Goal: Task Accomplishment & Management: Manage account settings

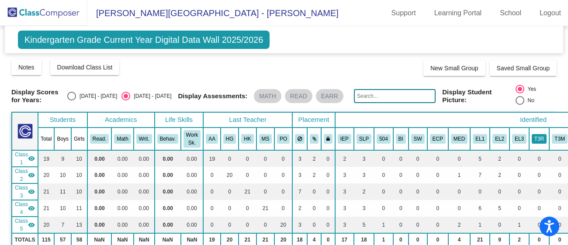
click at [532, 138] on button "T3R" at bounding box center [539, 139] width 15 height 10
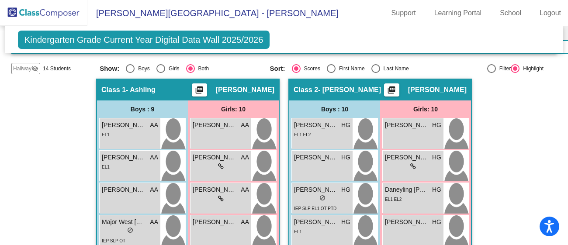
scroll to position [193, 0]
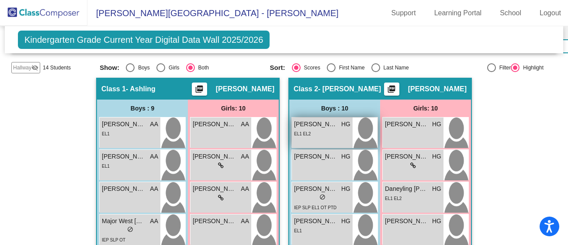
click at [308, 126] on span "[PERSON_NAME]" at bounding box center [316, 124] width 44 height 9
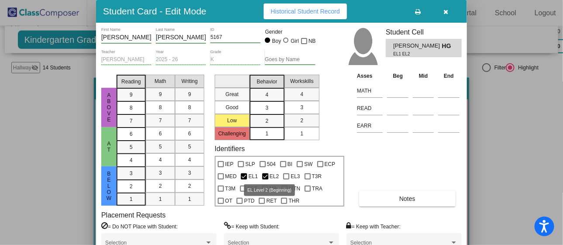
click at [264, 174] on div at bounding box center [265, 176] width 6 height 6
click at [265, 180] on input "EL2" at bounding box center [265, 180] width 0 height 0
checkbox input "false"
click at [244, 173] on div at bounding box center [244, 176] width 6 height 6
click at [244, 180] on input "EL1" at bounding box center [244, 180] width 0 height 0
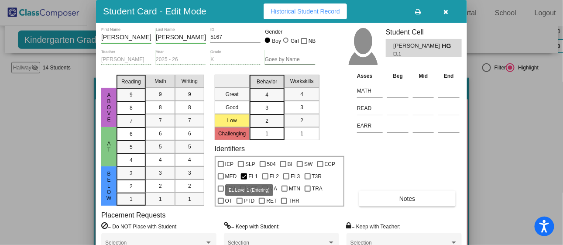
checkbox input "false"
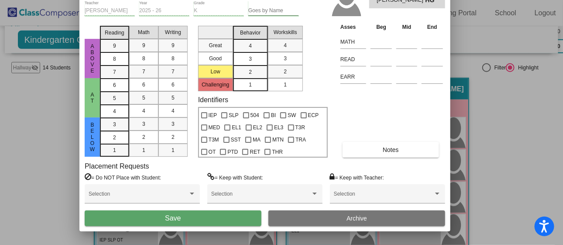
drag, startPoint x: 229, startPoint y: 16, endPoint x: 213, endPoint y: -33, distance: 51.7
click at [213, 0] on html "Accessibility Screen-Reader Guide, Feedback, and Issue Reporting | New window […" at bounding box center [281, 122] width 563 height 245
click at [166, 216] on span "Save" at bounding box center [173, 217] width 16 height 7
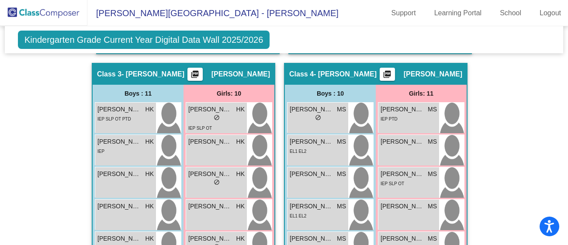
scroll to position [585, 0]
click at [300, 146] on div "EL1 EL2" at bounding box center [298, 150] width 17 height 9
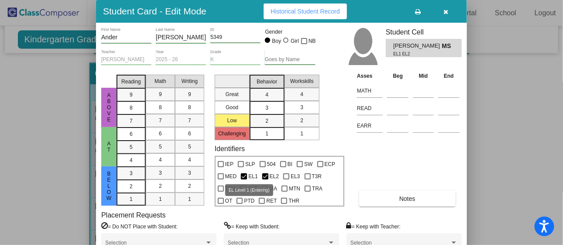
click at [246, 175] on div at bounding box center [244, 176] width 6 height 6
click at [244, 180] on input "EL1" at bounding box center [244, 180] width 0 height 0
checkbox input "false"
click at [265, 174] on div at bounding box center [265, 176] width 6 height 6
click at [265, 180] on input "EL2" at bounding box center [265, 180] width 0 height 0
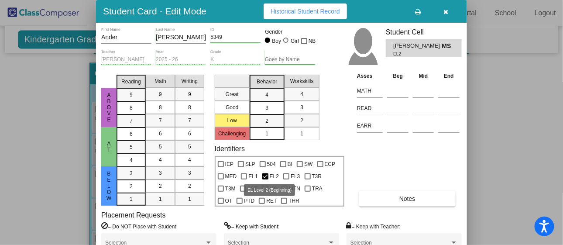
checkbox input "false"
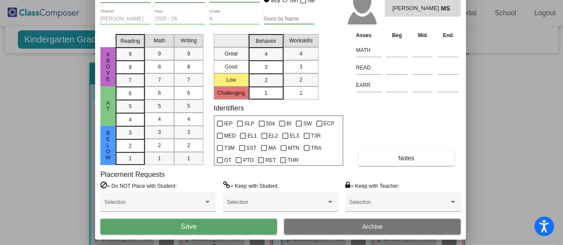
drag, startPoint x: 236, startPoint y: 16, endPoint x: 236, endPoint y: -28, distance: 43.7
click at [236, 0] on html "Accessibility Screen-Reader Guide, Feedback, and Issue Reporting | New window […" at bounding box center [281, 122] width 563 height 245
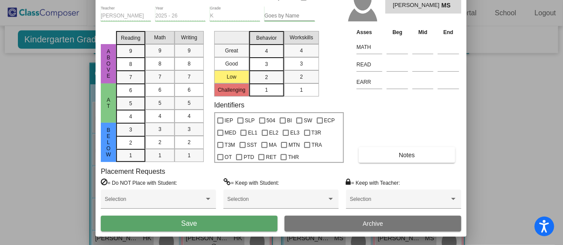
click at [193, 223] on span "Save" at bounding box center [189, 223] width 16 height 7
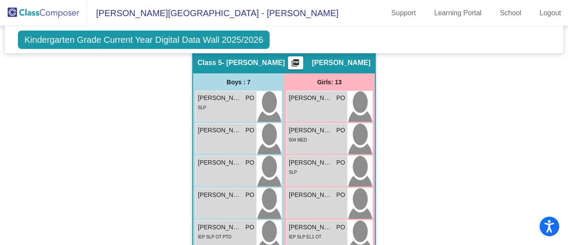
scroll to position [1006, 0]
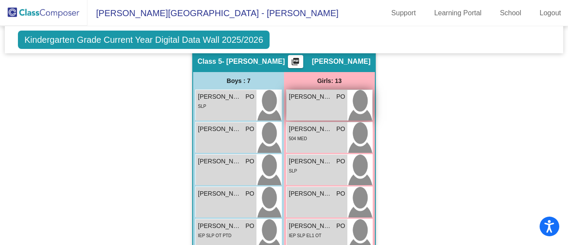
click at [306, 102] on div "[PERSON_NAME] PO lock do_not_disturb_alt" at bounding box center [317, 105] width 61 height 31
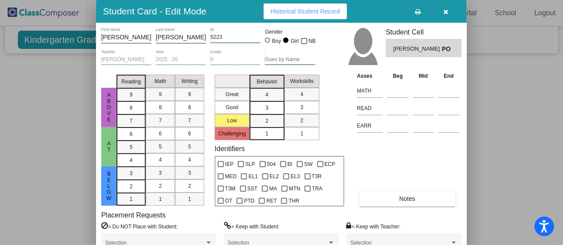
click at [528, 173] on div at bounding box center [281, 122] width 563 height 245
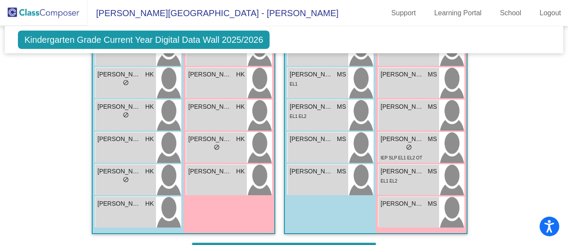
scroll to position [813, 0]
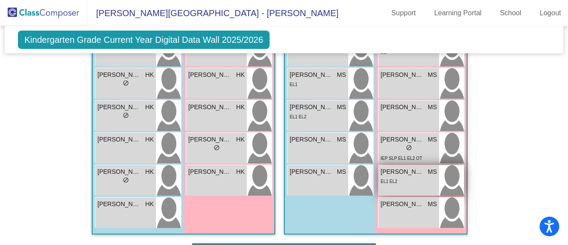
click at [399, 177] on div "EL1 EL2" at bounding box center [408, 180] width 56 height 9
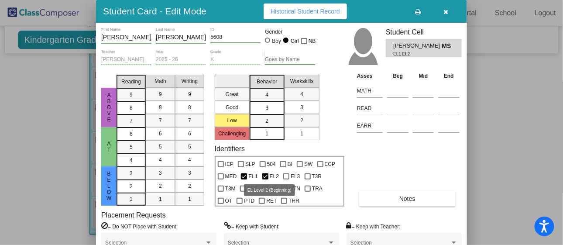
click at [243, 173] on div at bounding box center [244, 176] width 6 height 6
click at [244, 180] on input "EL1" at bounding box center [244, 180] width 0 height 0
checkbox input "false"
click at [266, 173] on div at bounding box center [265, 176] width 6 height 6
click at [266, 180] on input "EL2" at bounding box center [265, 180] width 0 height 0
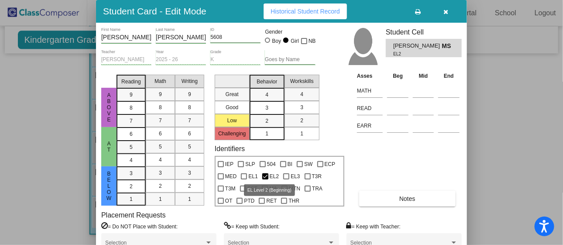
checkbox input "false"
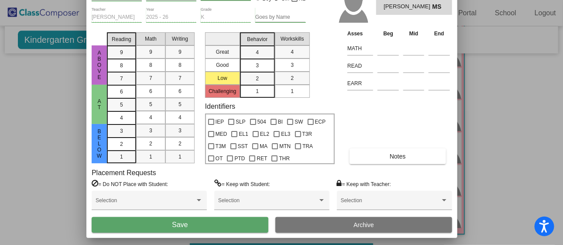
drag, startPoint x: 238, startPoint y: 16, endPoint x: 228, endPoint y: -31, distance: 47.9
click at [228, 0] on html "Accessibility Screen-Reader Guide, Feedback, and Issue Reporting | New window […" at bounding box center [281, 122] width 563 height 245
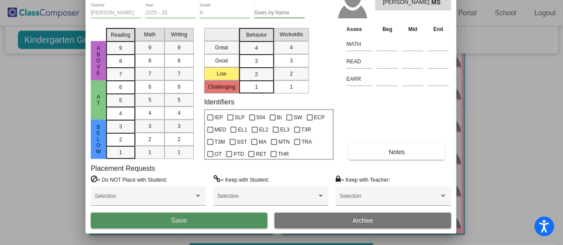
click at [201, 217] on button "Save" at bounding box center [179, 221] width 177 height 16
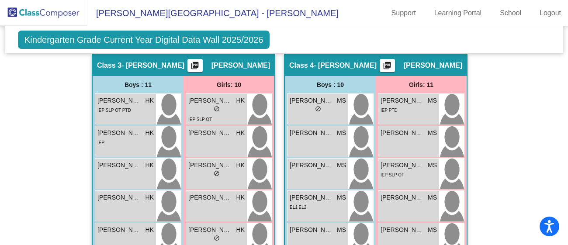
scroll to position [591, 0]
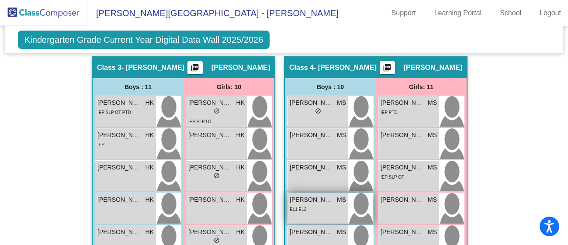
click at [323, 212] on div "EL1 EL2" at bounding box center [318, 208] width 56 height 9
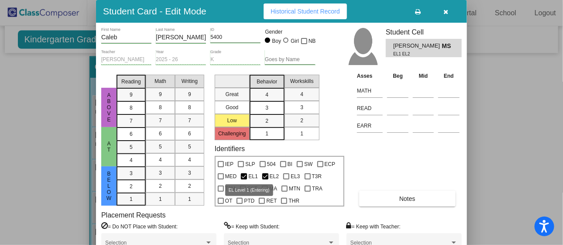
click at [245, 174] on div at bounding box center [244, 176] width 6 height 6
click at [244, 180] on input "EL1" at bounding box center [244, 180] width 0 height 0
checkbox input "false"
click at [264, 174] on div at bounding box center [265, 176] width 6 height 6
click at [265, 180] on input "EL2" at bounding box center [265, 180] width 0 height 0
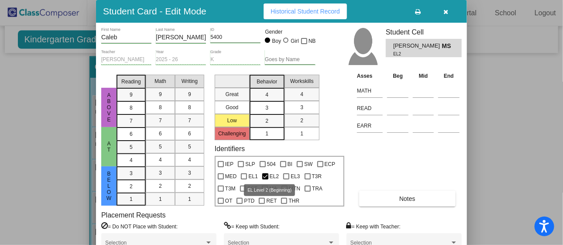
checkbox input "false"
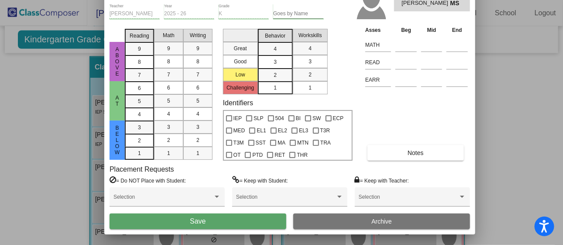
drag, startPoint x: 239, startPoint y: 7, endPoint x: 247, endPoint y: -39, distance: 47.0
click at [247, 0] on html "Accessibility Screen-Reader Guide, Feedback, and Issue Reporting | New window […" at bounding box center [281, 122] width 563 height 245
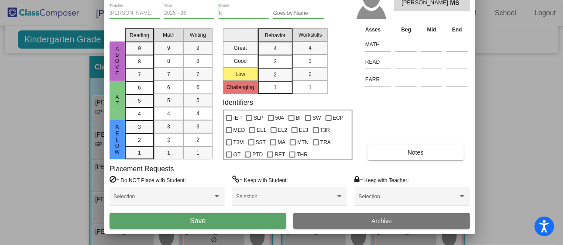
click at [190, 223] on span "Save" at bounding box center [198, 220] width 16 height 7
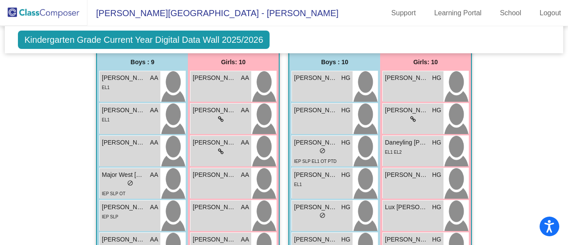
scroll to position [0, 0]
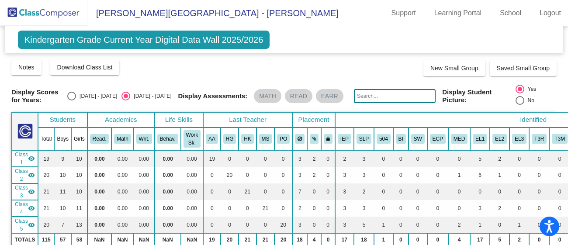
click at [470, 145] on th "EL1" at bounding box center [480, 139] width 20 height 23
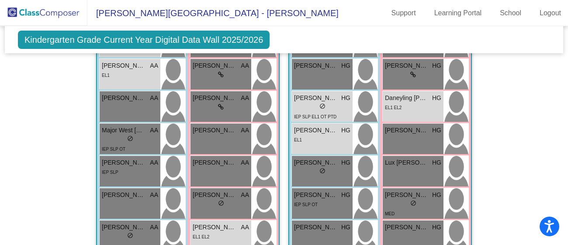
scroll to position [267, 0]
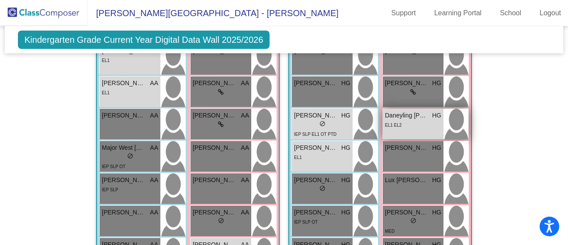
click at [418, 117] on span "Daneyling [PERSON_NAME]" at bounding box center [407, 115] width 44 height 9
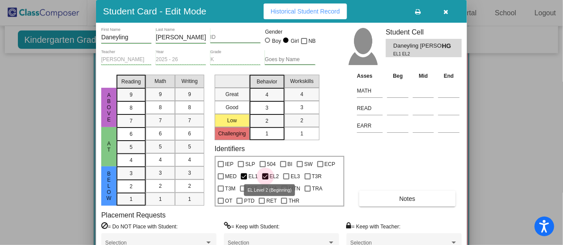
click at [264, 173] on div at bounding box center [265, 176] width 6 height 6
click at [265, 180] on input "EL2" at bounding box center [265, 180] width 0 height 0
checkbox input "false"
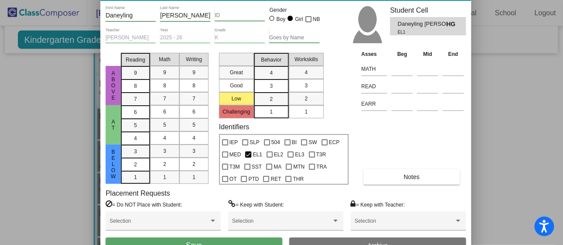
drag, startPoint x: 234, startPoint y: 14, endPoint x: 238, endPoint y: -7, distance: 22.3
click at [238, 0] on html "Accessibility Screen-Reader Guide, Feedback, and Issue Reporting | New window […" at bounding box center [281, 122] width 563 height 245
click at [154, 242] on button "Save" at bounding box center [194, 246] width 177 height 16
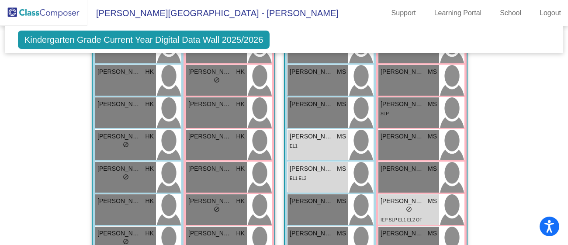
scroll to position [753, 0]
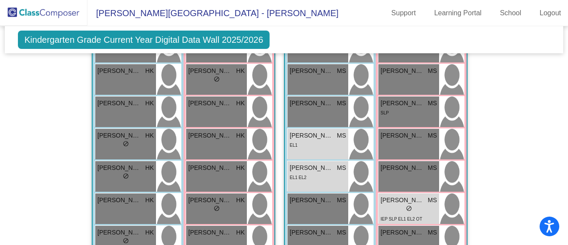
click at [322, 177] on div "EL1 EL2" at bounding box center [318, 177] width 56 height 9
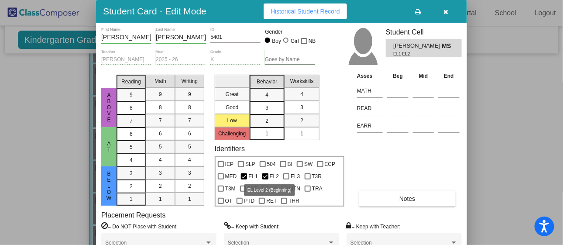
click at [265, 175] on div at bounding box center [265, 176] width 6 height 6
click at [265, 180] on input "EL2" at bounding box center [265, 180] width 0 height 0
checkbox input "false"
click at [243, 176] on div at bounding box center [244, 176] width 6 height 6
click at [244, 180] on input "EL1" at bounding box center [244, 180] width 0 height 0
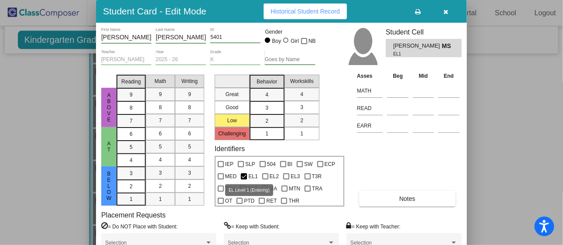
checkbox input "false"
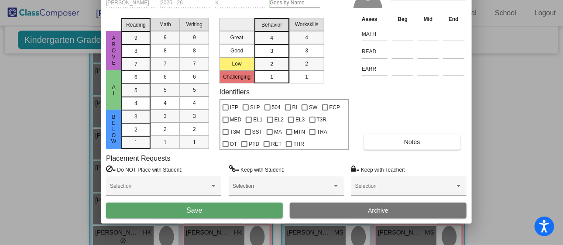
drag, startPoint x: 249, startPoint y: 13, endPoint x: 253, endPoint y: -45, distance: 57.8
click at [253, 0] on html "Accessibility Screen-Reader Guide, Feedback, and Issue Reporting | New window […" at bounding box center [281, 122] width 563 height 245
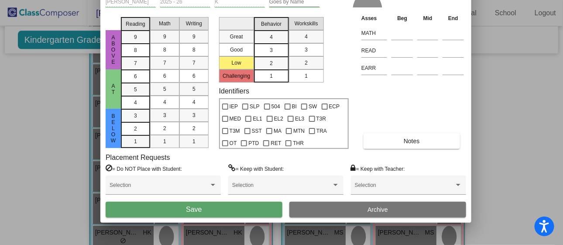
click at [205, 204] on button "Save" at bounding box center [194, 210] width 177 height 16
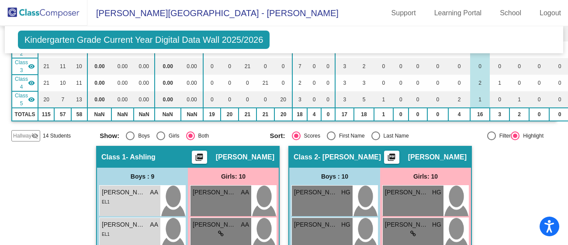
scroll to position [0, 0]
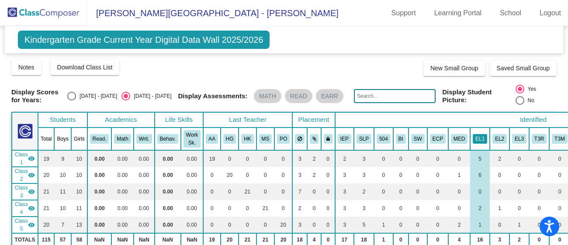
click at [473, 138] on button "EL1" at bounding box center [480, 139] width 14 height 10
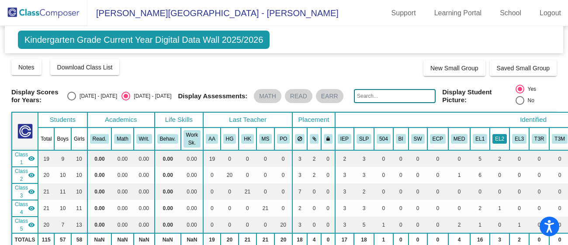
click at [492, 139] on button "EL2" at bounding box center [499, 139] width 14 height 10
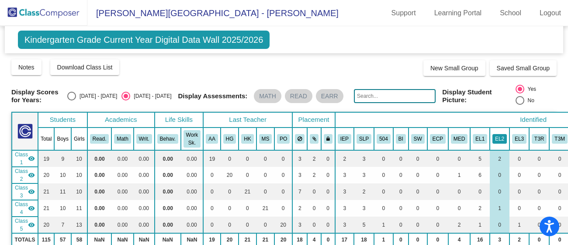
click at [492, 138] on button "EL2" at bounding box center [499, 139] width 14 height 10
